Goal: Task Accomplishment & Management: Use online tool/utility

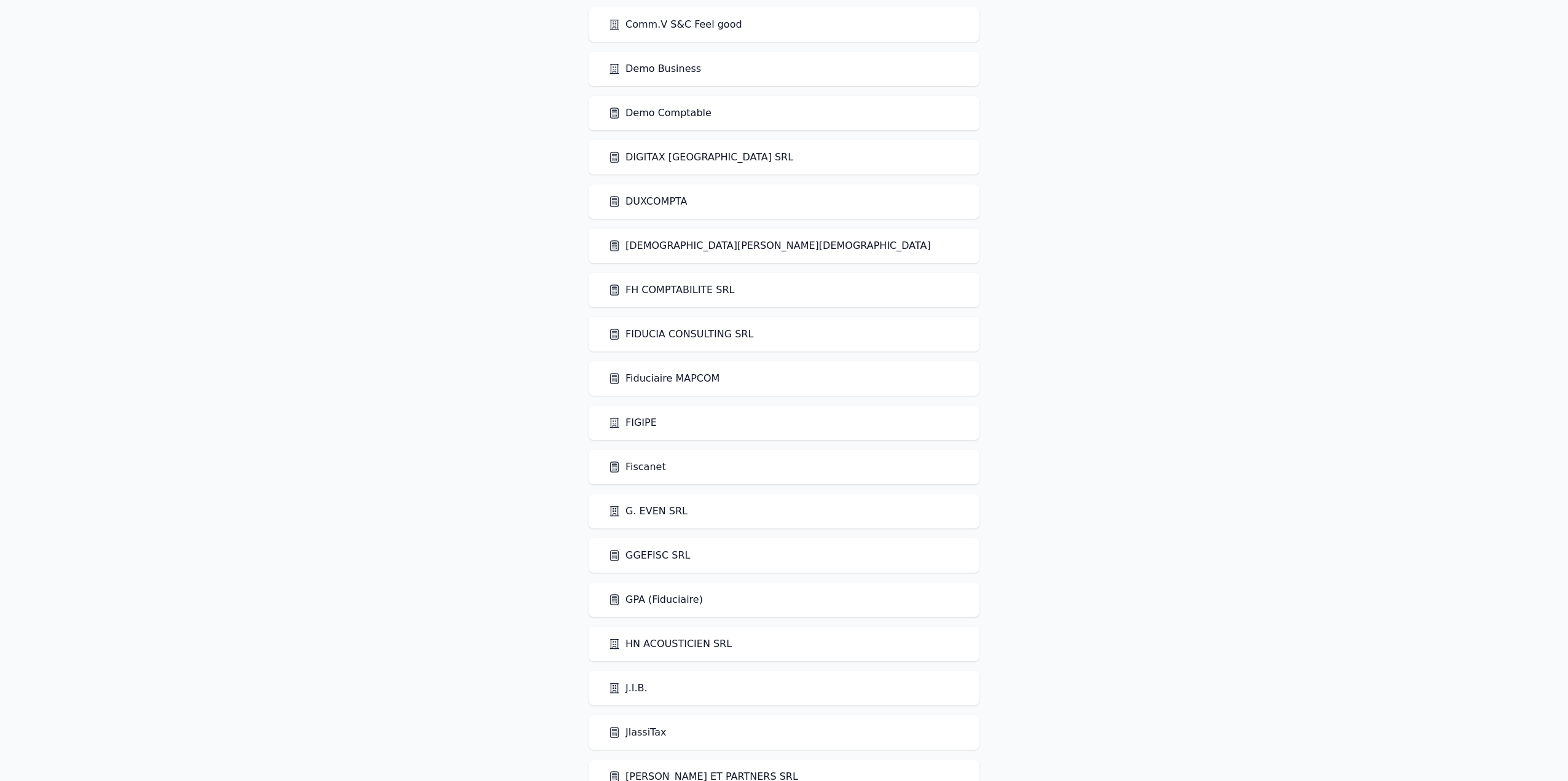
scroll to position [799, 0]
click at [658, 72] on link "Demo Business" at bounding box center [654, 71] width 92 height 15
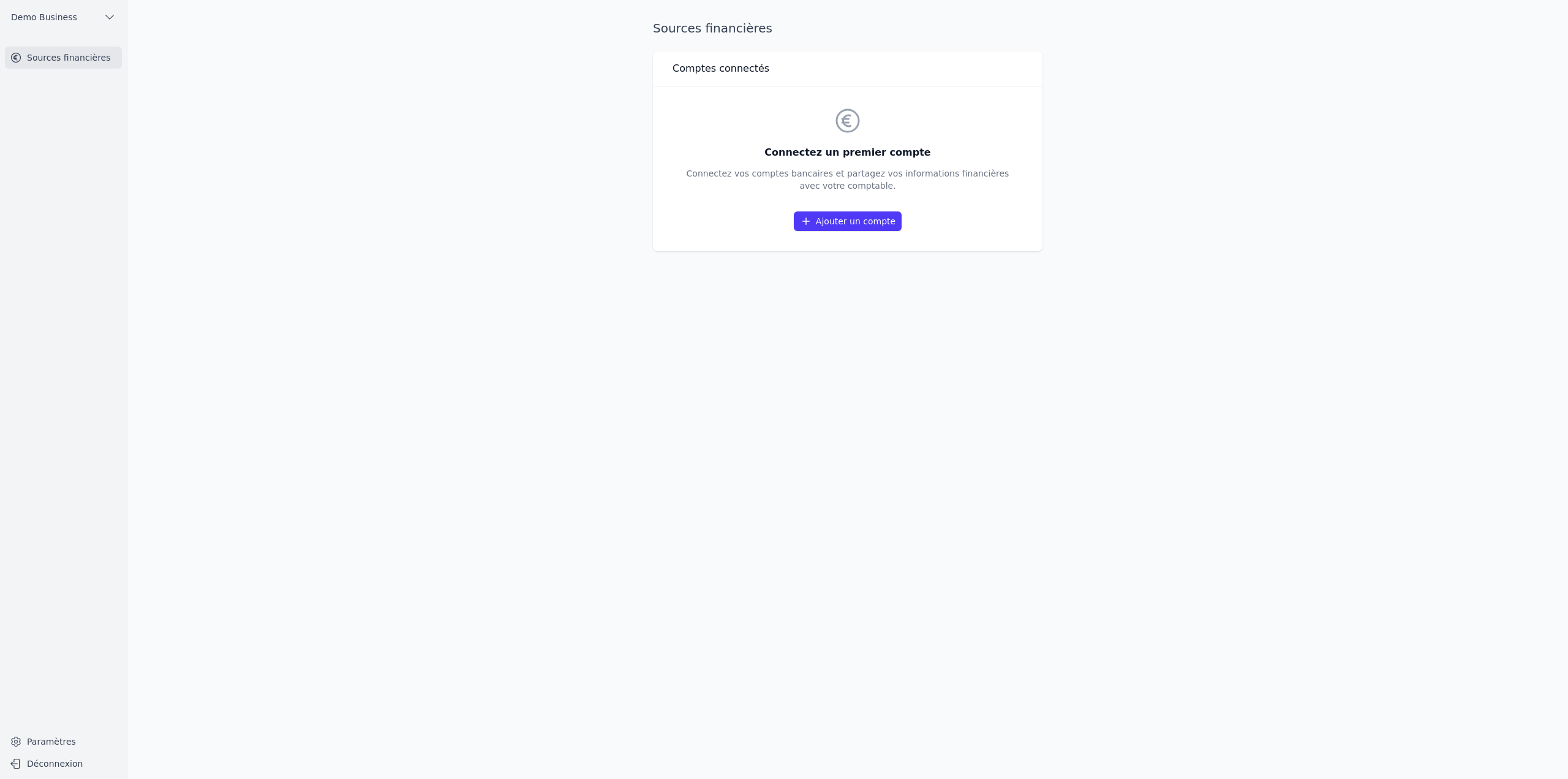
click at [829, 217] on link "Ajouter un compte" at bounding box center [848, 221] width 108 height 19
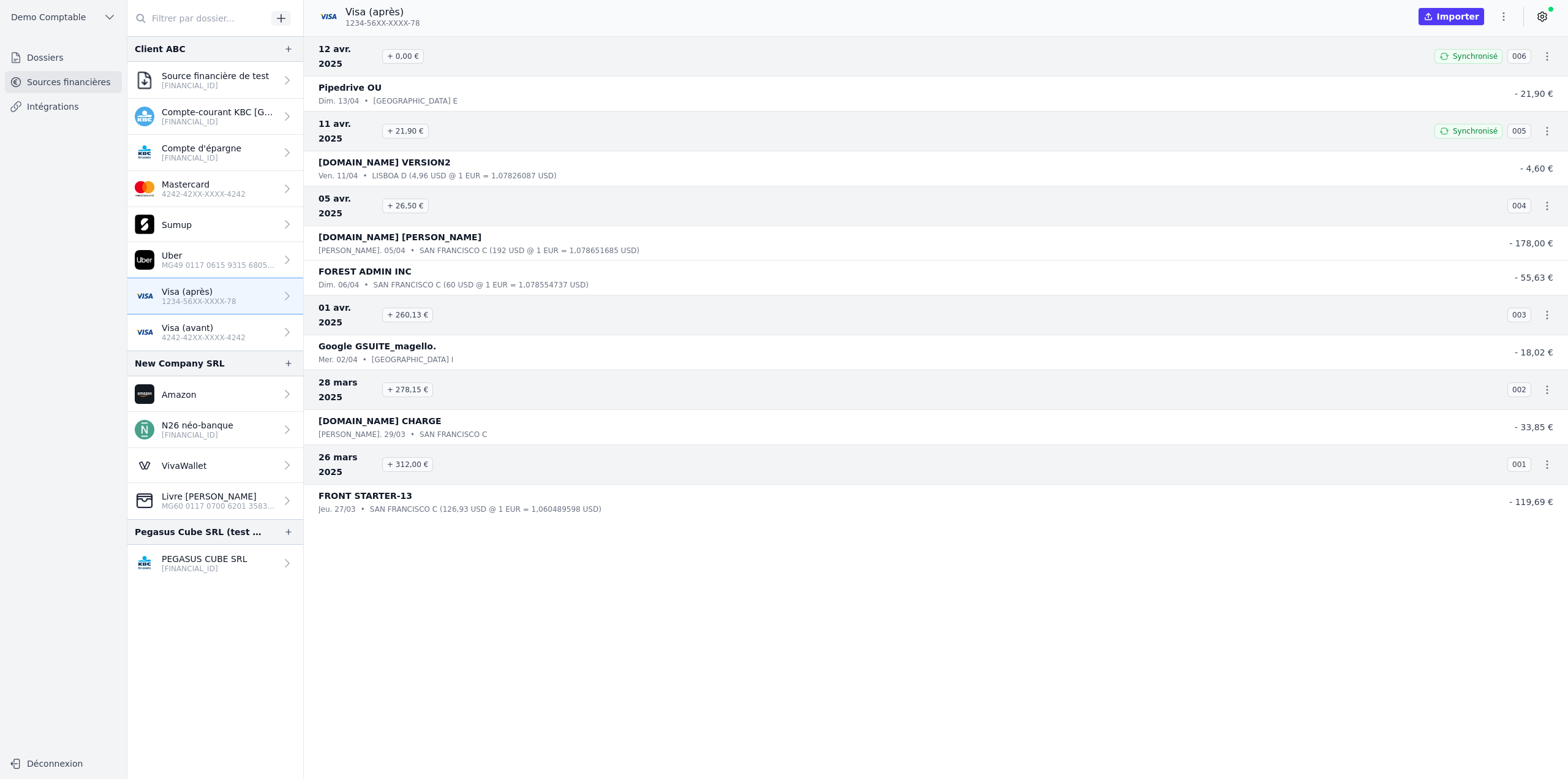
click at [234, 430] on p "N26 néo-banque" at bounding box center [197, 425] width 72 height 12
